Goal: Task Accomplishment & Management: Manage account settings

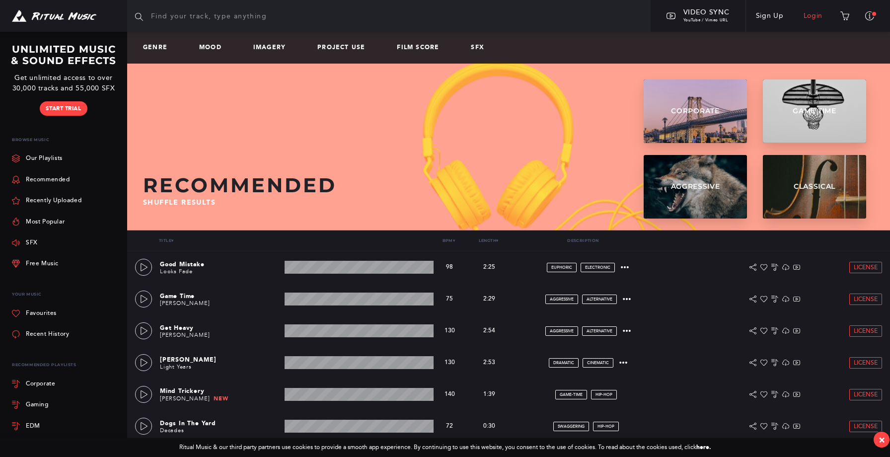
click at [824, 15] on link "Login" at bounding box center [813, 16] width 39 height 28
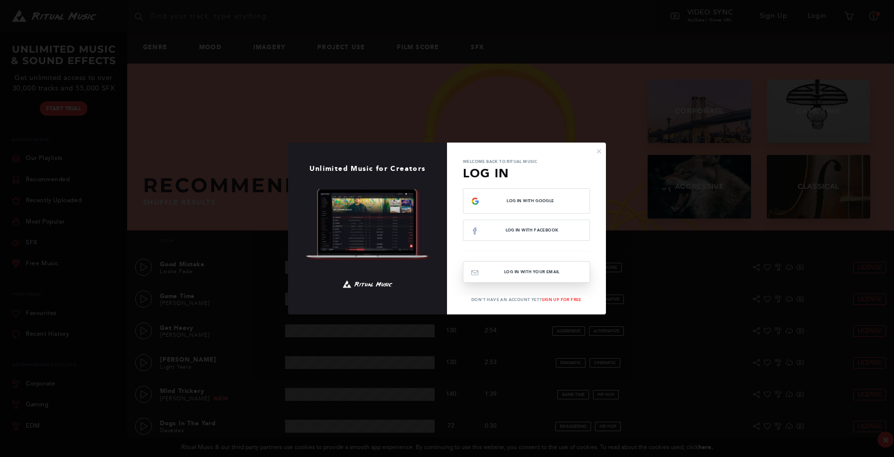
click at [552, 273] on button "Log In with your email" at bounding box center [526, 271] width 127 height 21
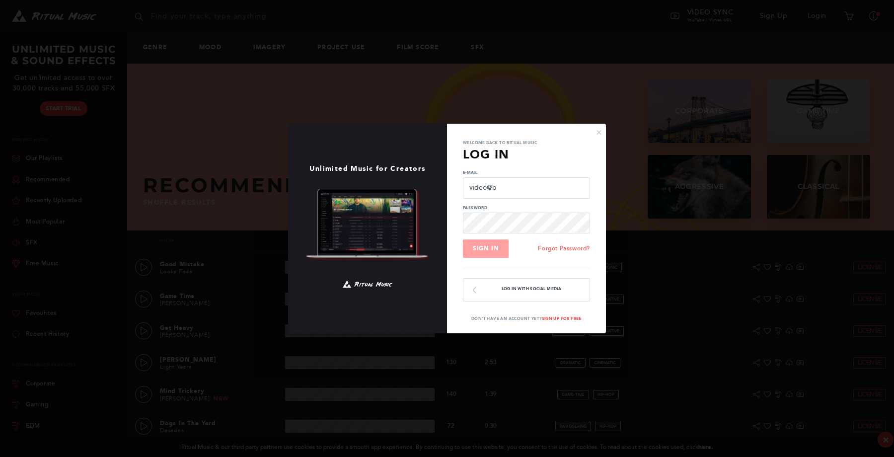
type input "[EMAIL_ADDRESS][DOMAIN_NAME]"
click at [463, 239] on button "Sign In" at bounding box center [486, 248] width 46 height 19
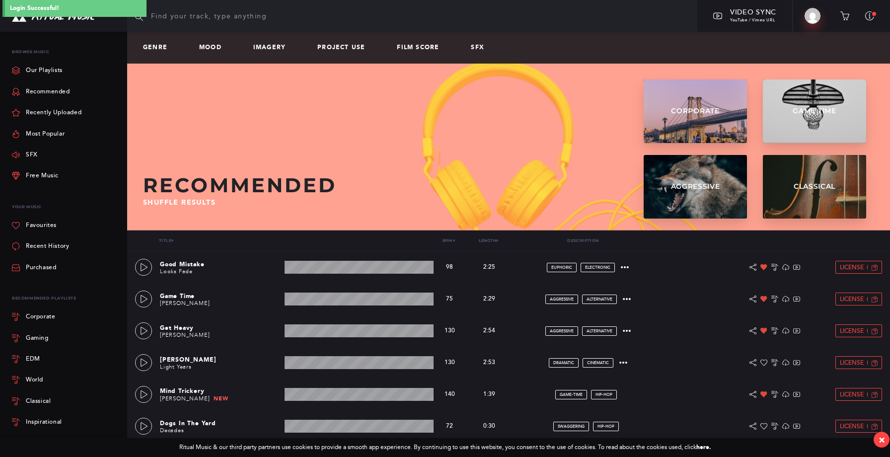
click at [817, 21] on img at bounding box center [813, 16] width 16 height 16
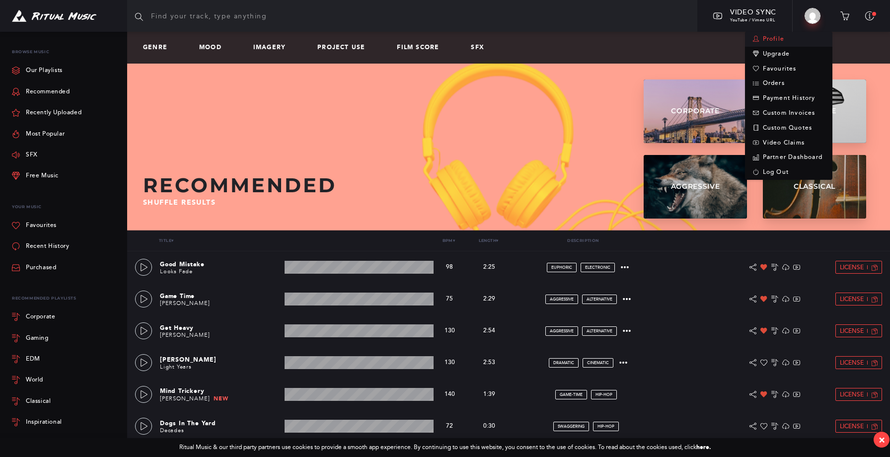
click at [794, 36] on link "Profile" at bounding box center [788, 39] width 87 height 15
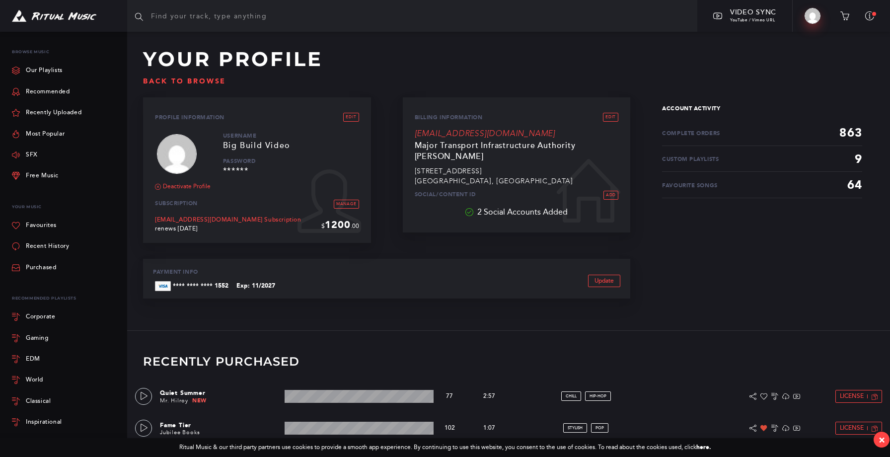
click at [818, 12] on img at bounding box center [813, 16] width 16 height 16
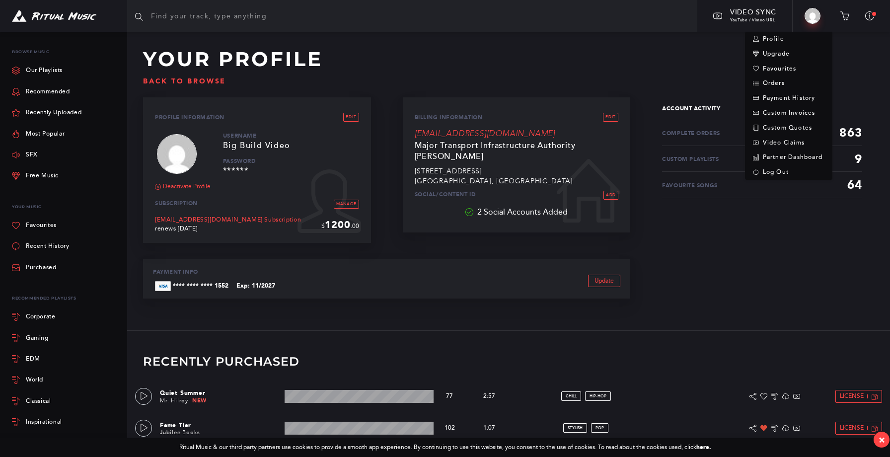
click at [250, 219] on p "[EMAIL_ADDRESS][DOMAIN_NAME] Subscription" at bounding box center [238, 220] width 166 height 7
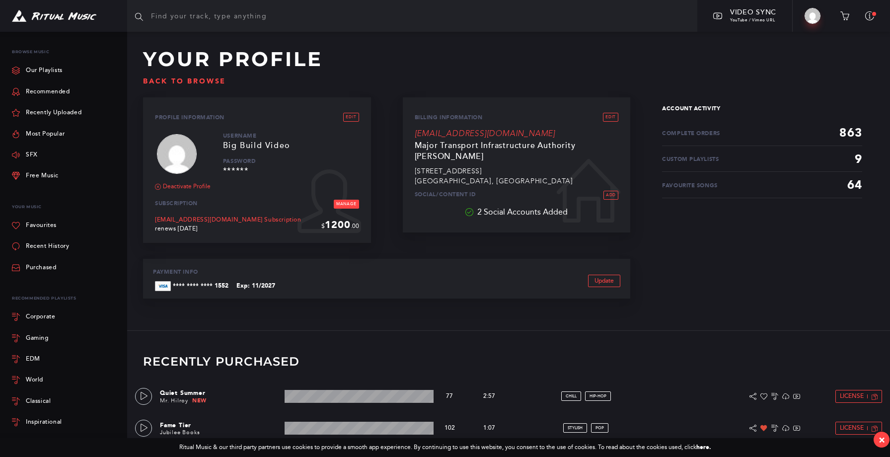
click at [342, 205] on link "Manage" at bounding box center [346, 204] width 25 height 9
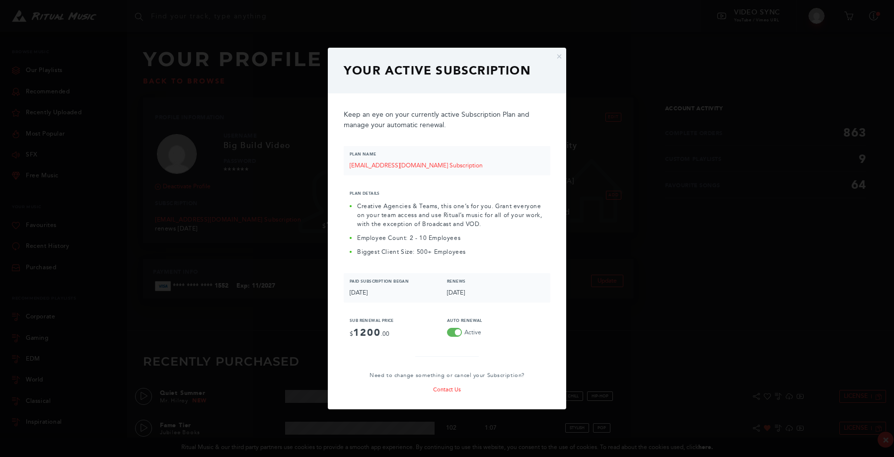
click at [635, 246] on div "× Your Active Subscription Keep an eye on your currently active Subscription Pl…" at bounding box center [447, 228] width 894 height 457
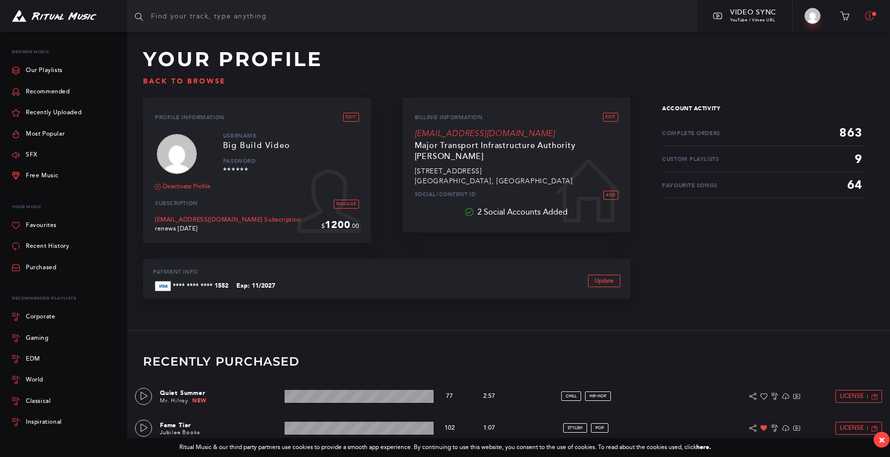
click at [866, 23] on button at bounding box center [869, 16] width 25 height 22
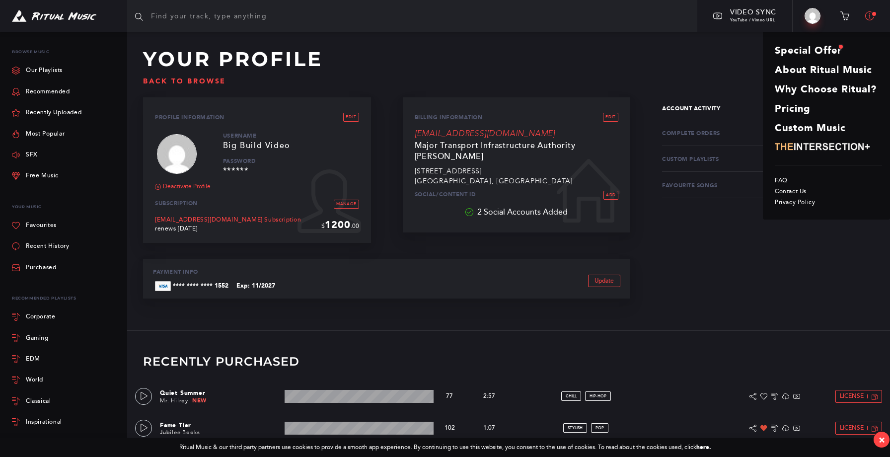
click at [866, 23] on button at bounding box center [869, 16] width 25 height 22
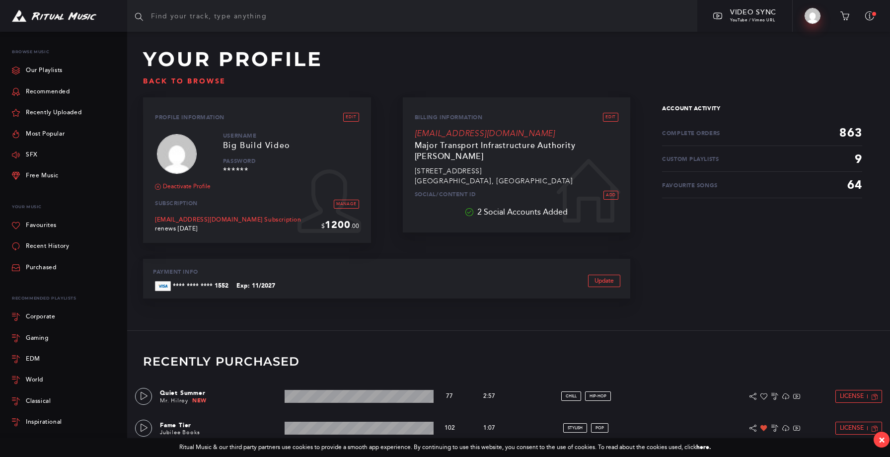
click at [815, 12] on img at bounding box center [813, 16] width 16 height 16
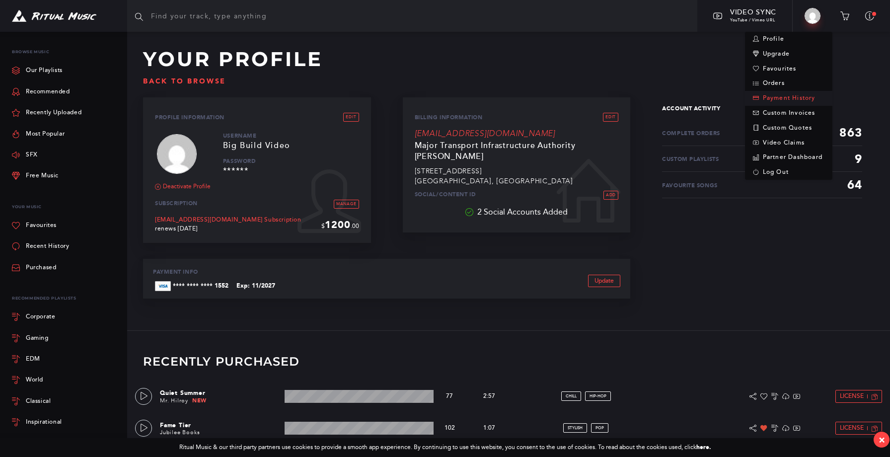
click at [787, 99] on link "Payment History" at bounding box center [788, 98] width 87 height 15
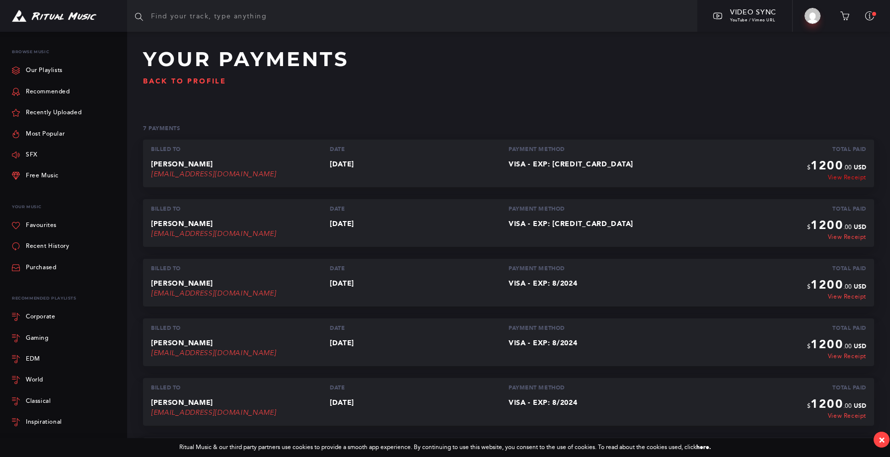
click at [860, 177] on link "View Receipt" at bounding box center [836, 177] width 59 height 7
